Goal: Navigation & Orientation: Find specific page/section

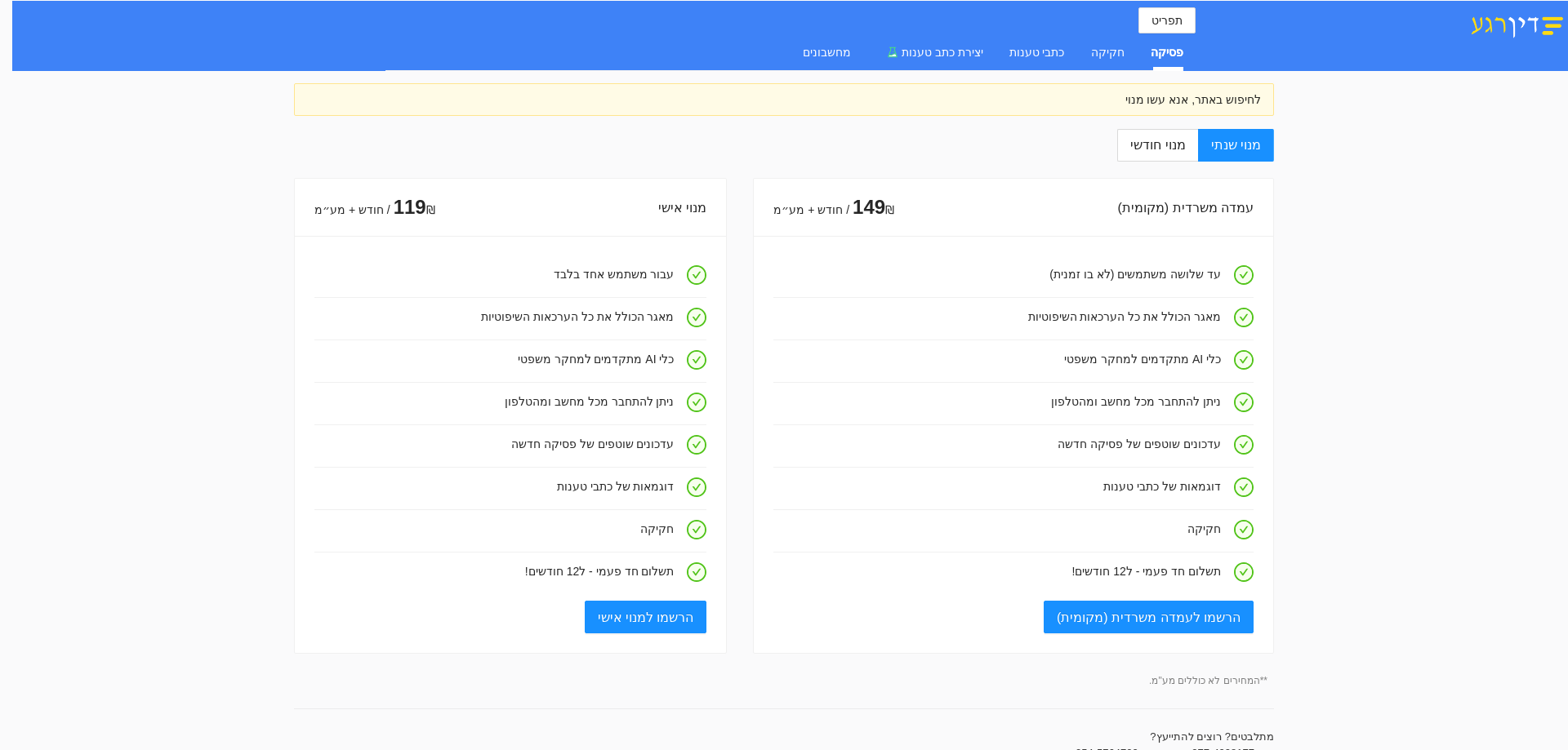
click at [1167, 47] on div "פסיקה" at bounding box center [1167, 51] width 32 height 18
click at [1177, 50] on div "פסיקה" at bounding box center [1167, 51] width 32 height 18
click at [1006, 147] on div "מנוי שנתי מנוי חודשי עמדה משרדית (מקומית) 149 ₪ / חודש + מע״מ עד שלושה משתמשים …" at bounding box center [784, 740] width 980 height 1224
click at [842, 53] on div "מחשבונים" at bounding box center [826, 51] width 49 height 18
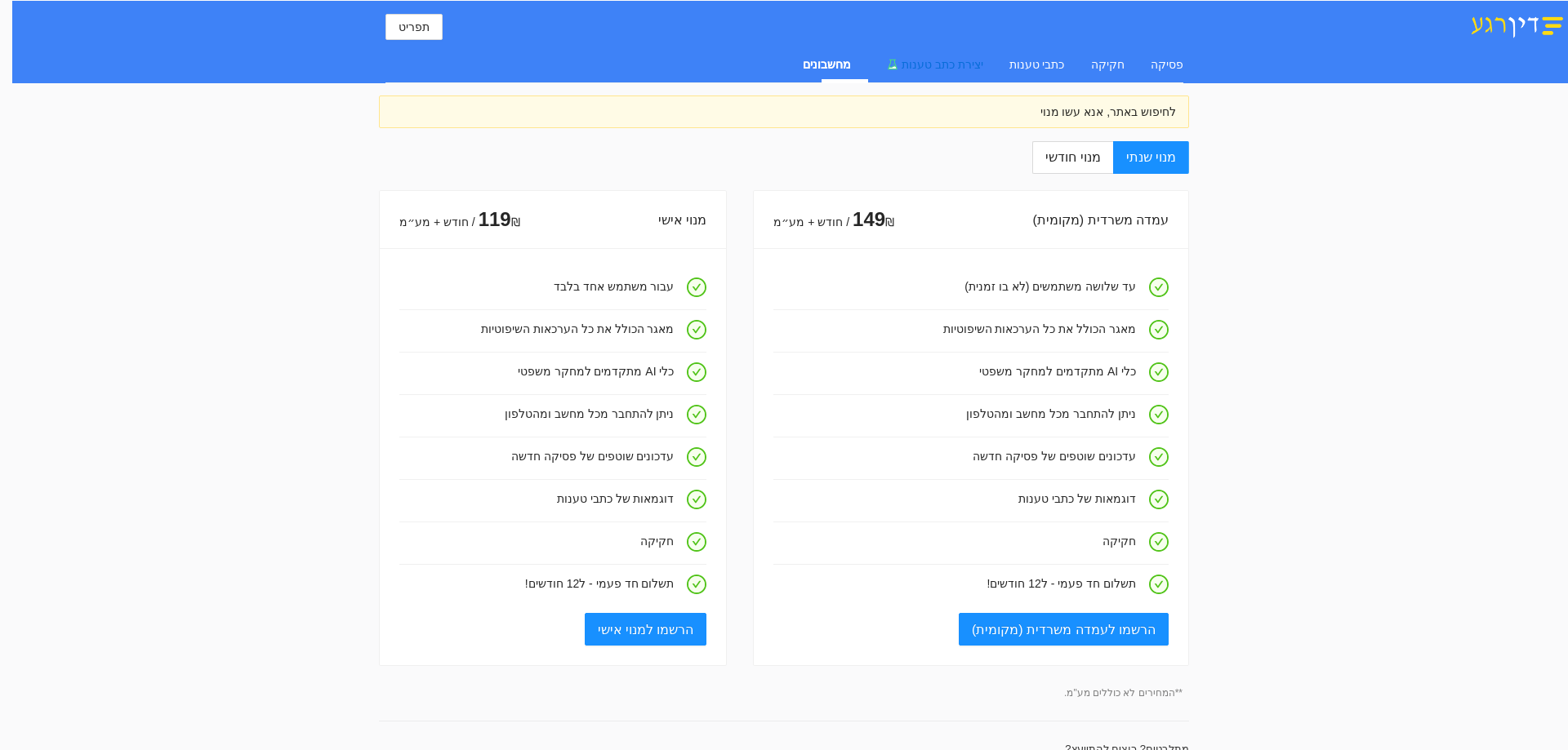
click at [955, 62] on span "יצירת כתב טענות" at bounding box center [943, 65] width 82 height 13
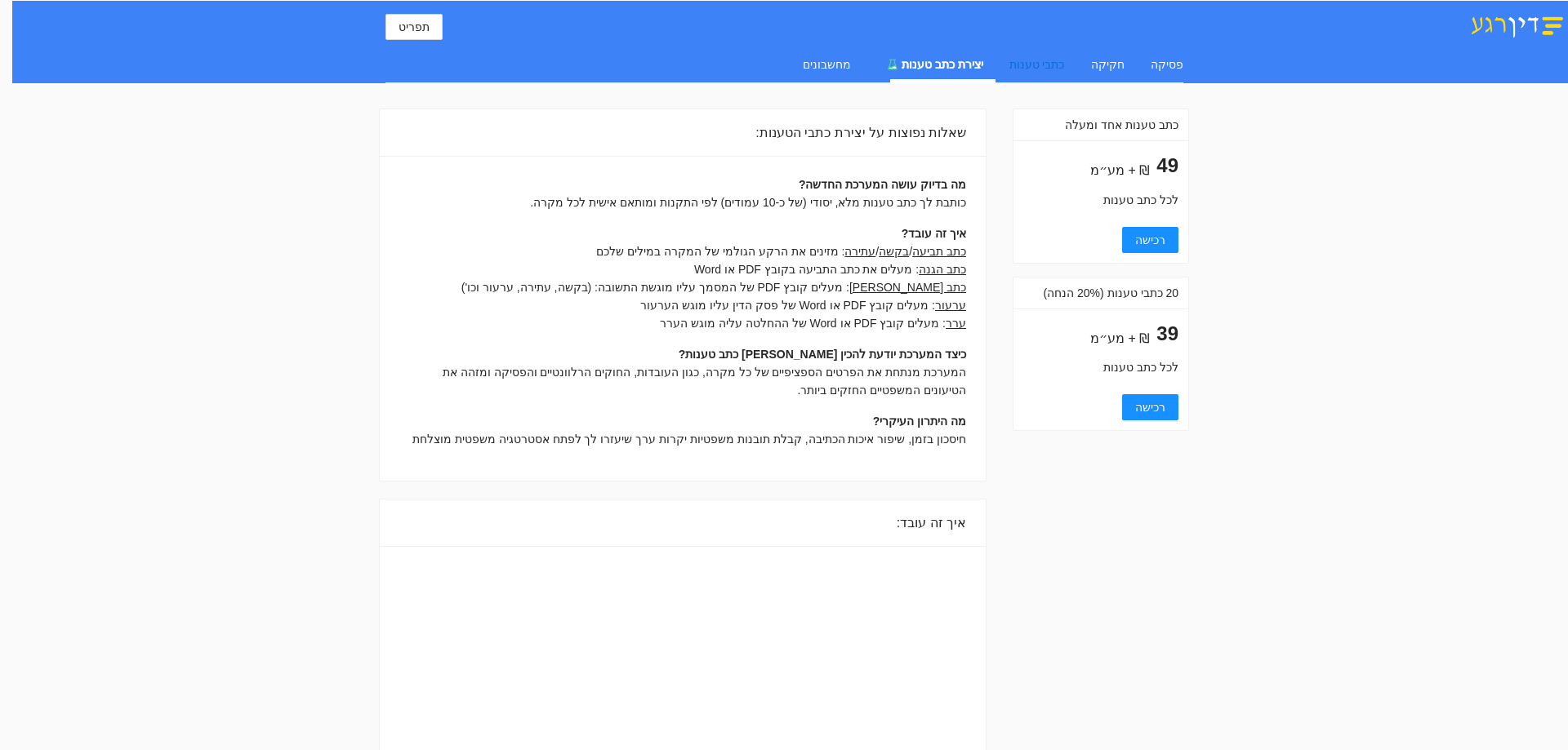
click at [1042, 61] on div "כתבי טענות" at bounding box center [1037, 64] width 55 height 18
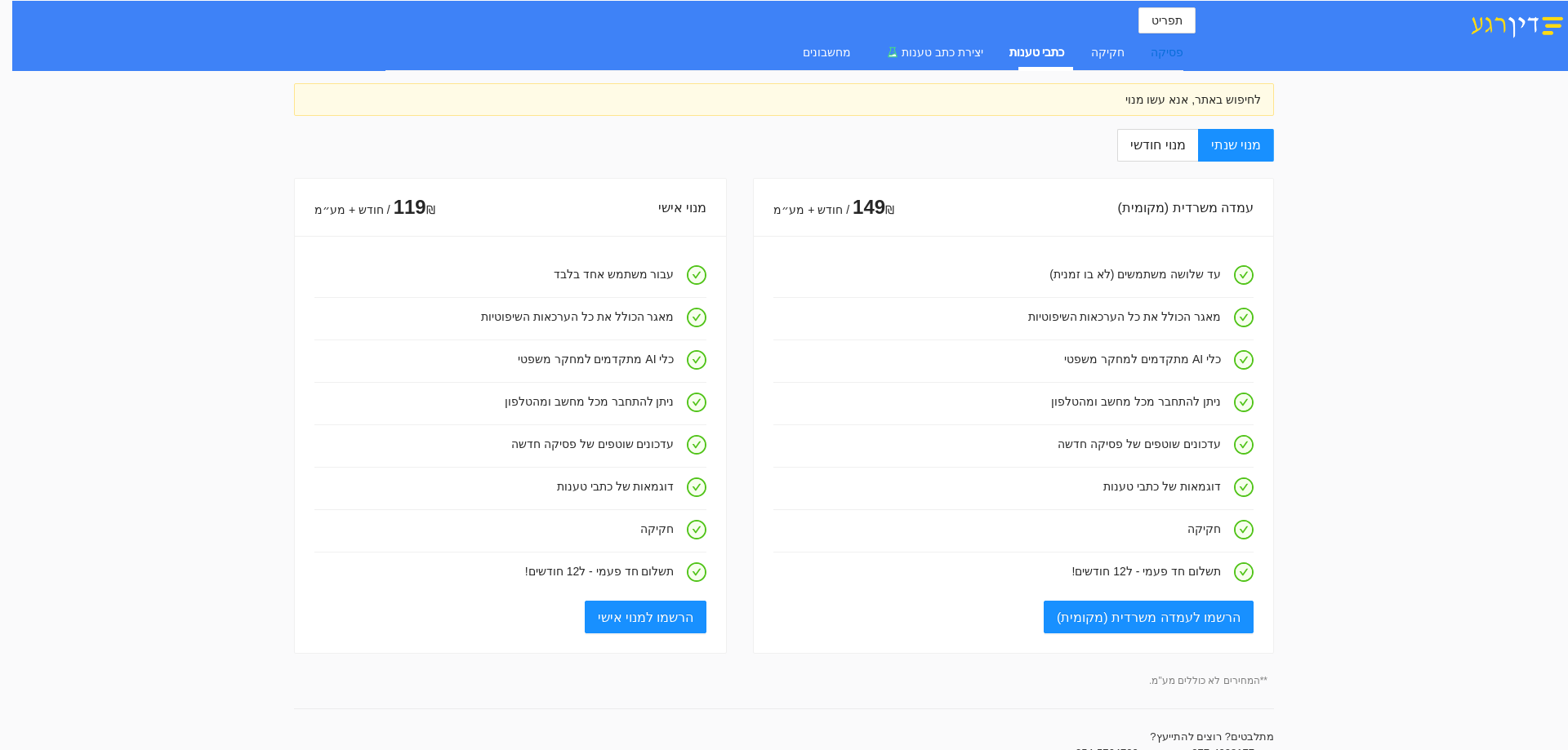
click at [1166, 51] on div "פסיקה" at bounding box center [1167, 51] width 32 height 18
click at [1117, 53] on div "חקיקה" at bounding box center [1108, 51] width 33 height 18
